Goal: Task Accomplishment & Management: Use online tool/utility

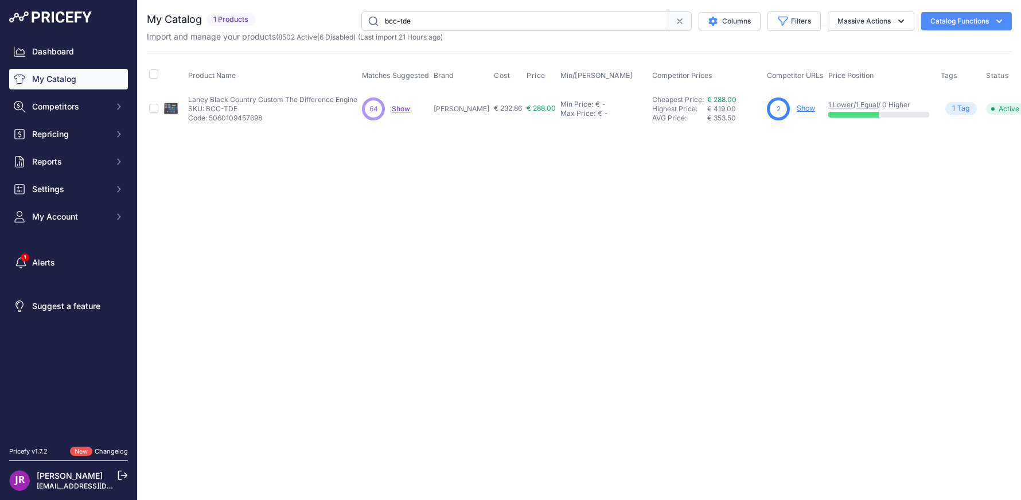
click at [797, 106] on link "Show" at bounding box center [806, 108] width 18 height 9
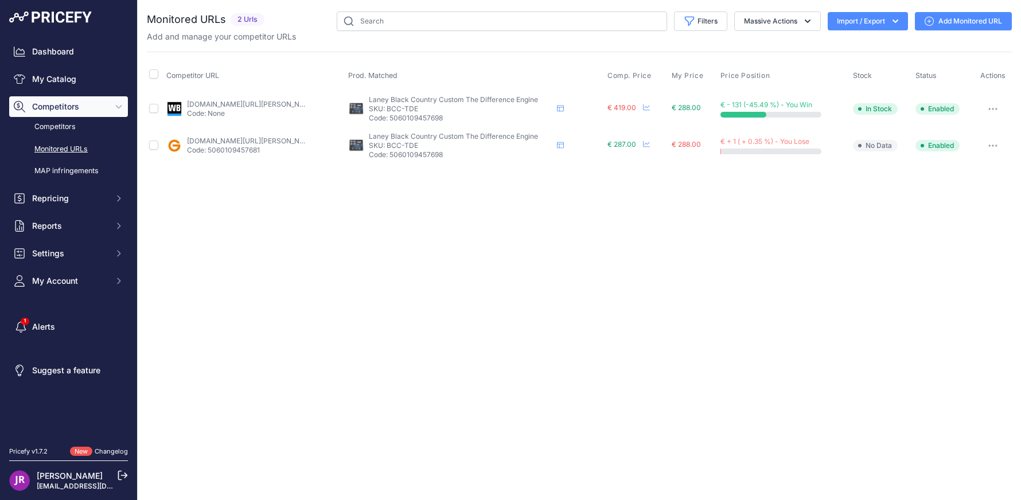
click at [953, 15] on link "Add Monitored URL" at bounding box center [963, 21] width 97 height 18
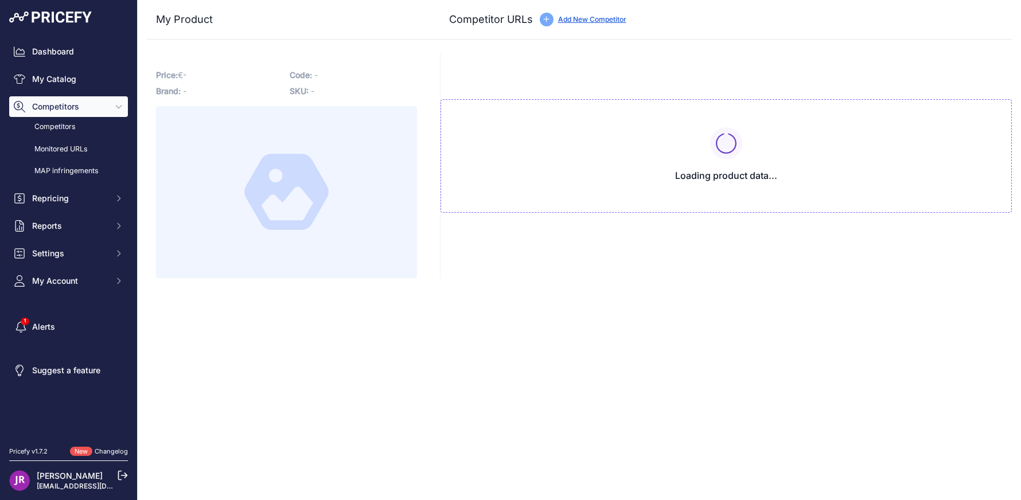
type input "[DOMAIN_NAME][URL][PERSON_NAME]"
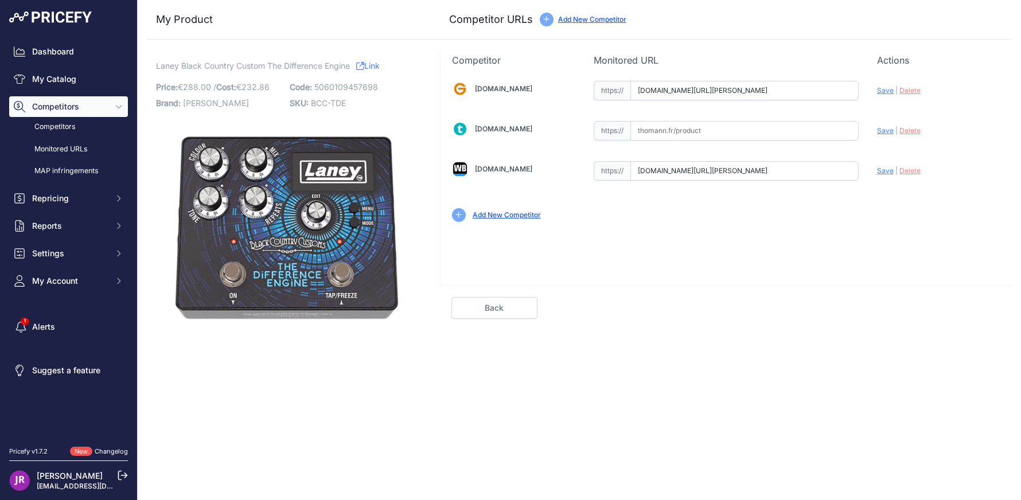
scroll to position [0, 793]
drag, startPoint x: 639, startPoint y: 90, endPoint x: 875, endPoint y: 91, distance: 236.9
click at [875, 91] on div "Gear4music.fr Valid Invalid" at bounding box center [726, 150] width 571 height 166
drag, startPoint x: 639, startPoint y: 169, endPoint x: 928, endPoint y: 171, distance: 289.7
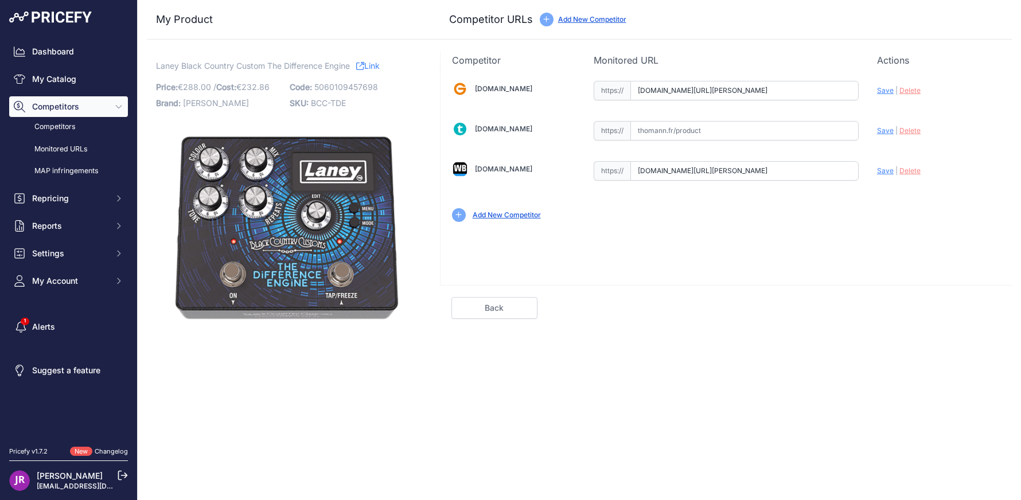
click at [928, 171] on div "Gear4music.fr Valid Invalid" at bounding box center [726, 150] width 571 height 166
click at [46, 80] on link "My Catalog" at bounding box center [68, 79] width 119 height 21
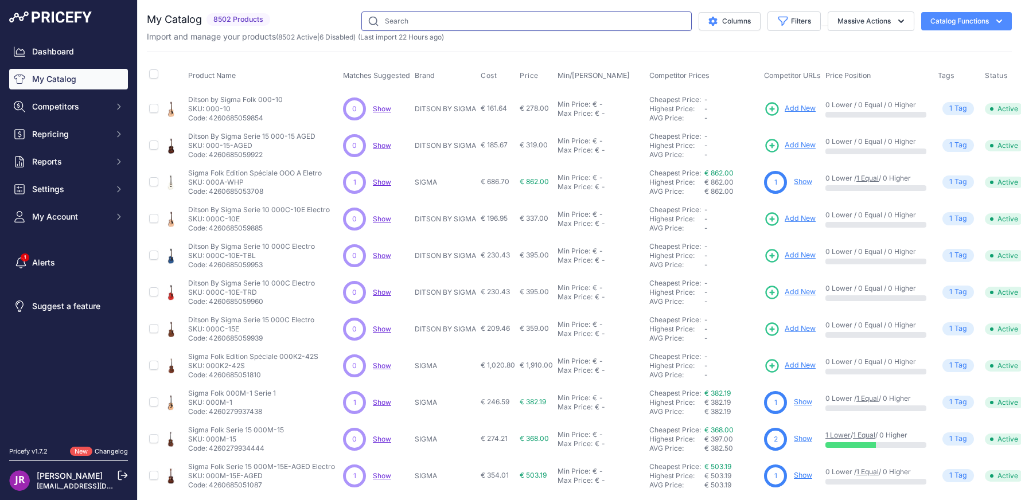
click at [389, 22] on input "text" at bounding box center [526, 21] width 330 height 20
type input "cabx2"
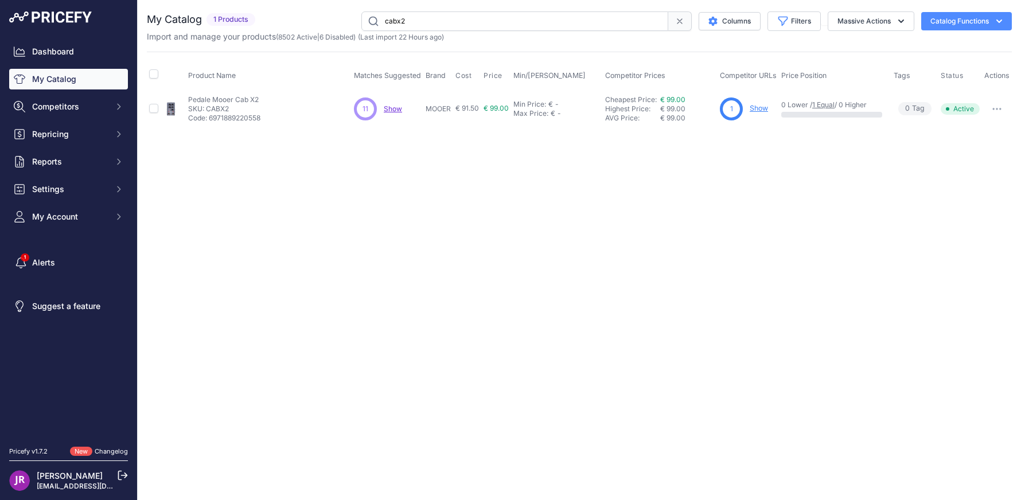
click at [760, 108] on link "Show" at bounding box center [759, 108] width 18 height 9
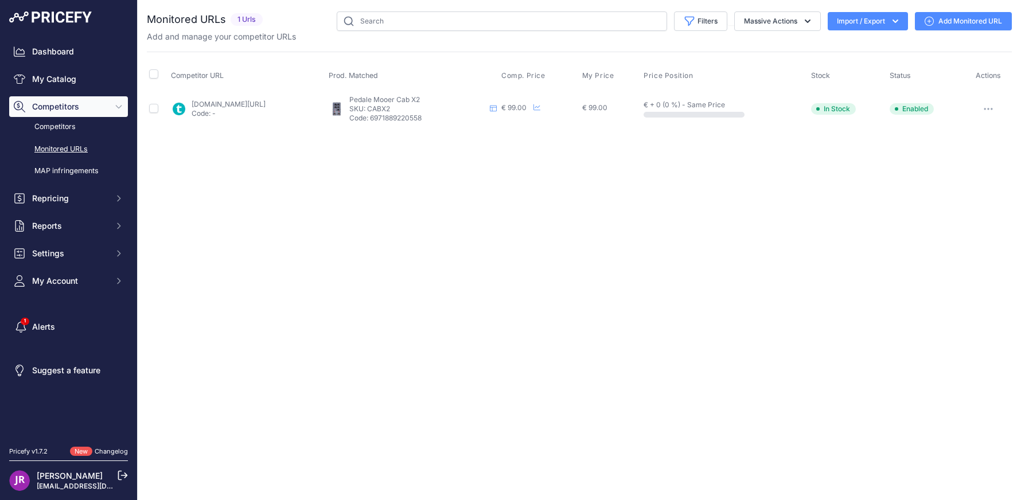
click at [975, 18] on link "Add Monitored URL" at bounding box center [963, 21] width 97 height 18
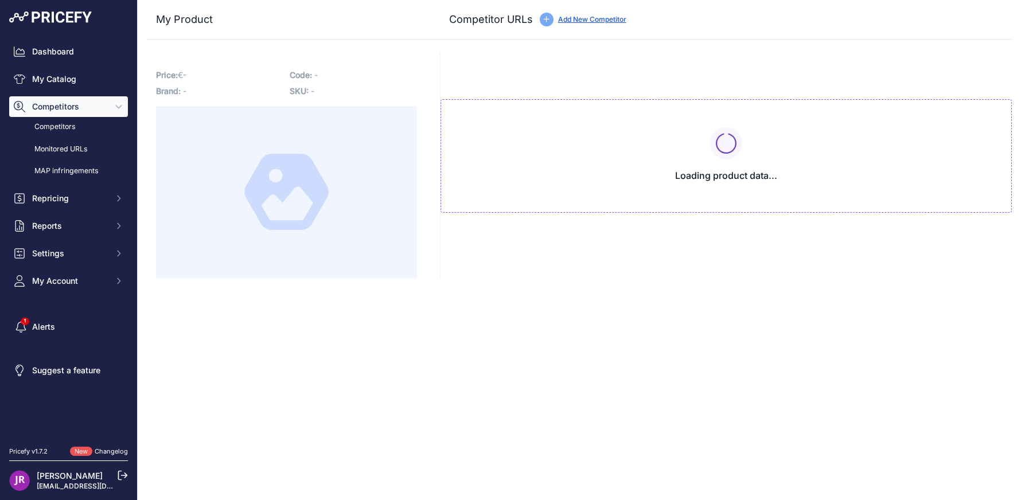
type input "[DOMAIN_NAME][URL]"
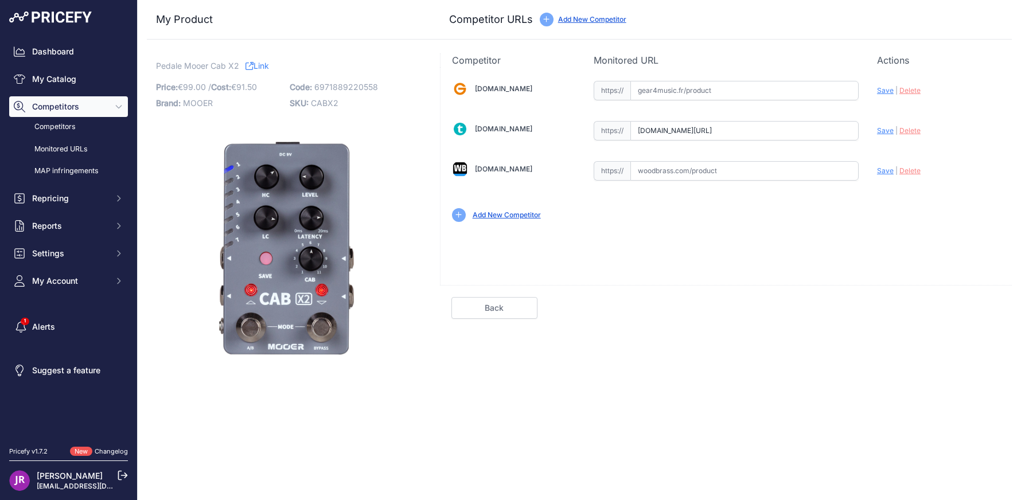
drag, startPoint x: 639, startPoint y: 130, endPoint x: 905, endPoint y: 130, distance: 265.6
click at [905, 130] on div "[DOMAIN_NAME] Valid Invalid" at bounding box center [726, 150] width 571 height 166
